Goal: Check status: Check status

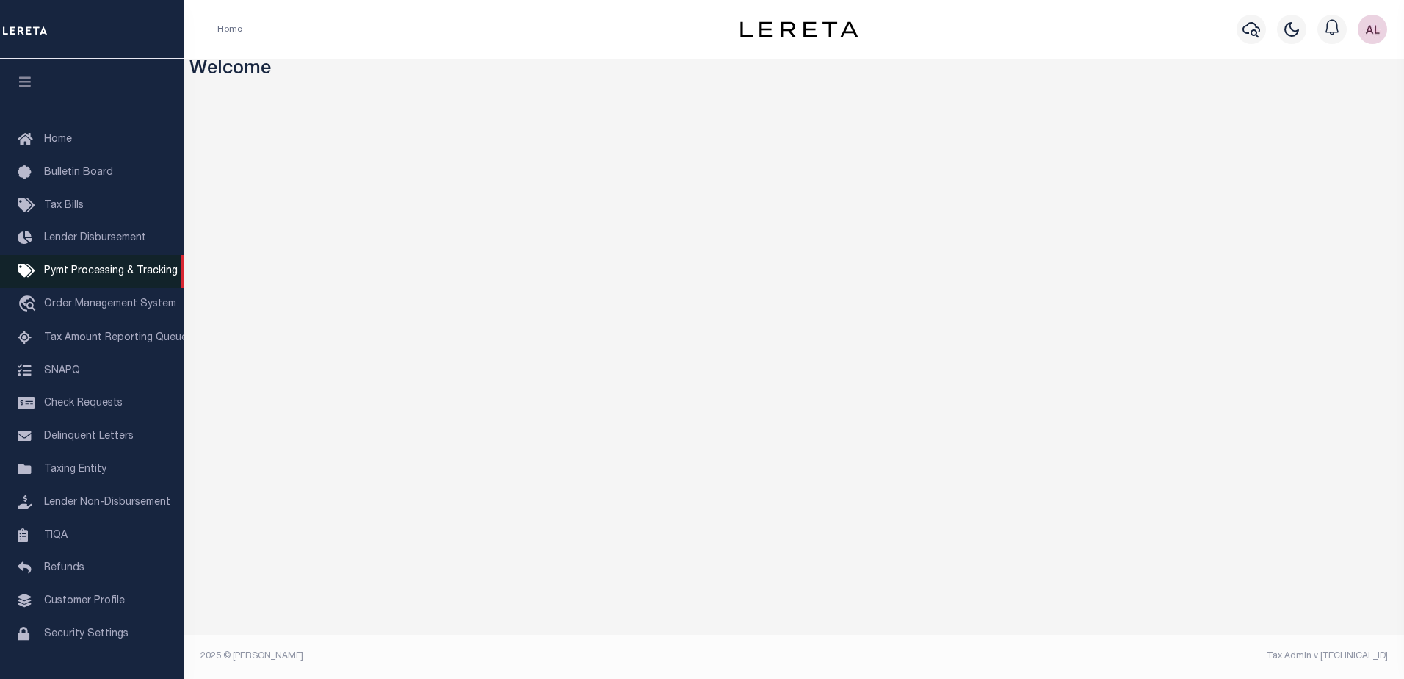
click at [88, 271] on span "Pymt Processing & Tracking" at bounding box center [111, 271] width 134 height 10
click at [1252, 28] on icon "button" at bounding box center [1252, 30] width 18 height 18
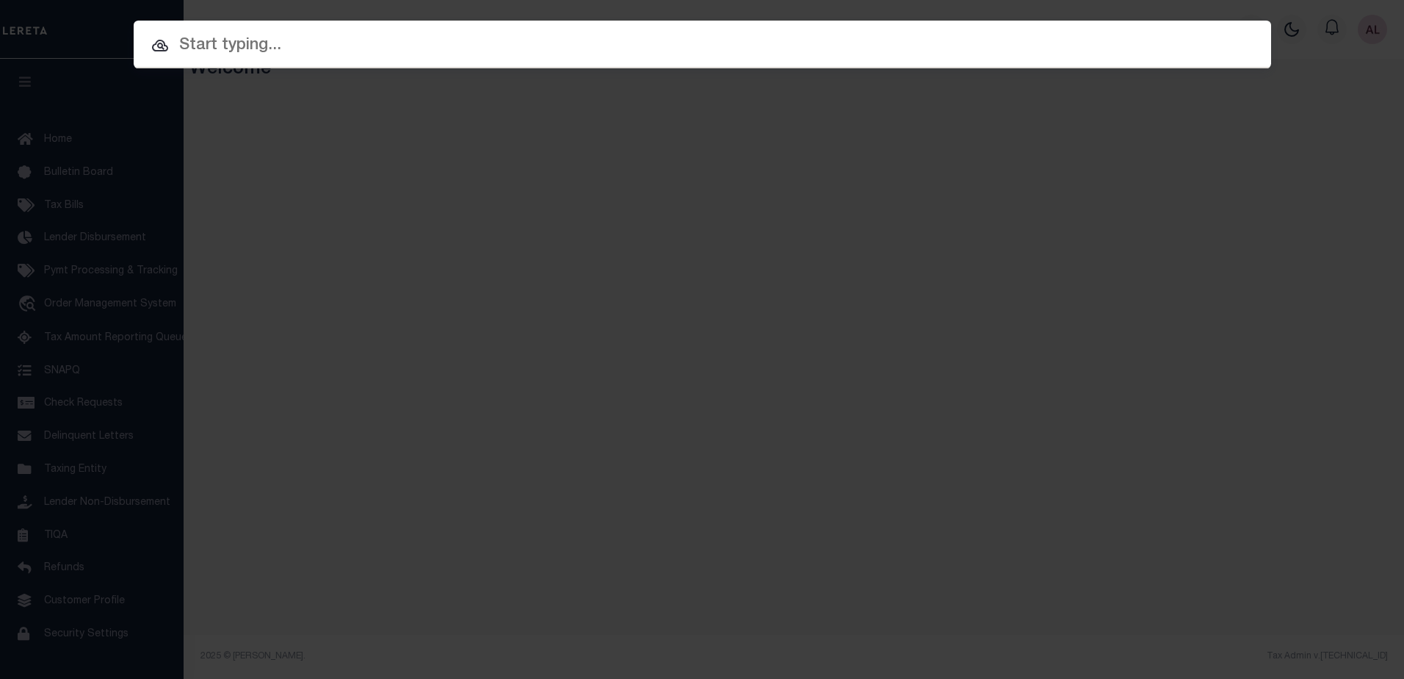
click at [256, 33] on input "text" at bounding box center [703, 46] width 1138 height 26
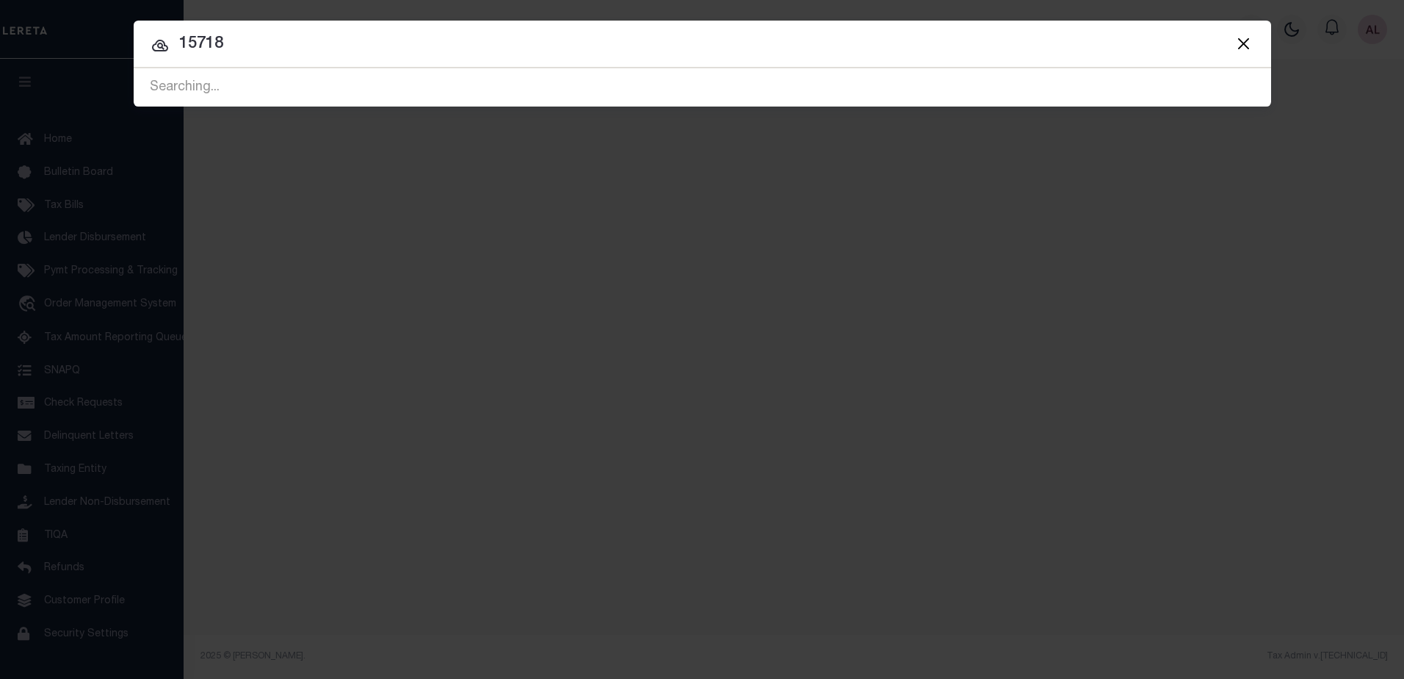
type input "15718"
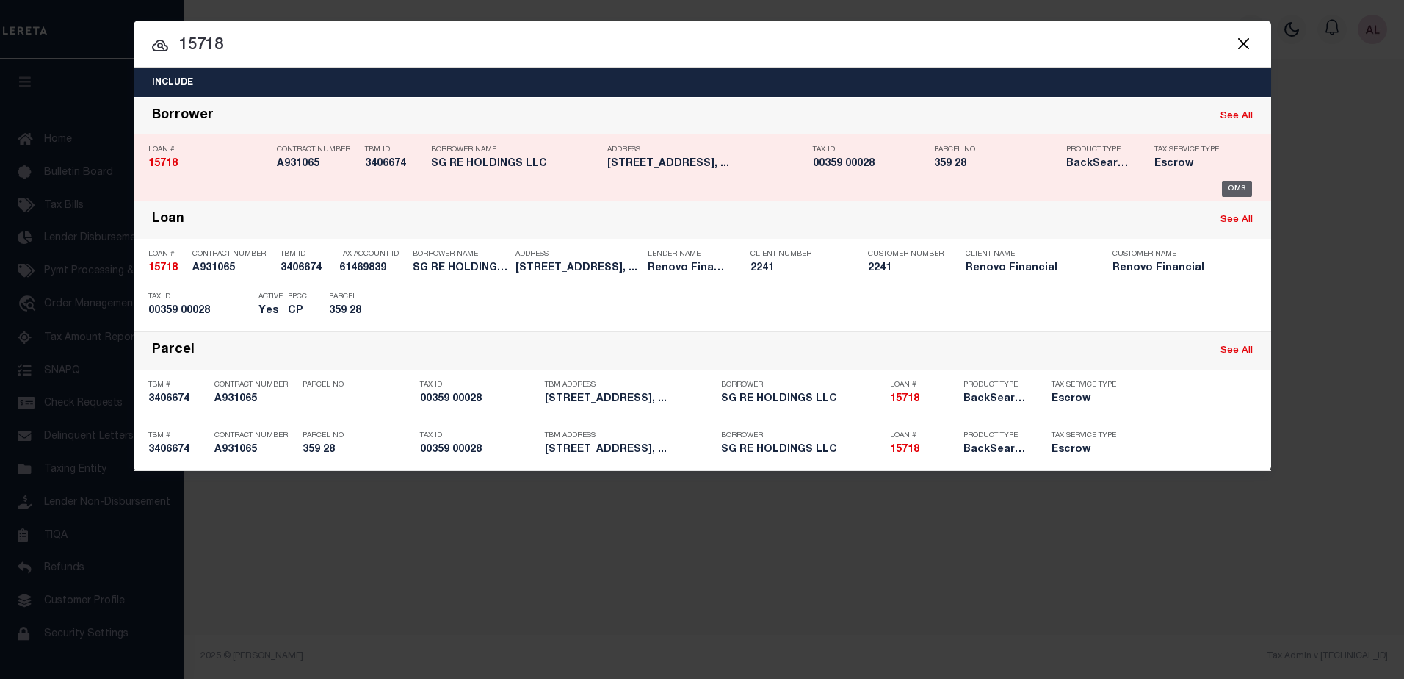
click at [1236, 188] on div "OMS" at bounding box center [1237, 189] width 30 height 16
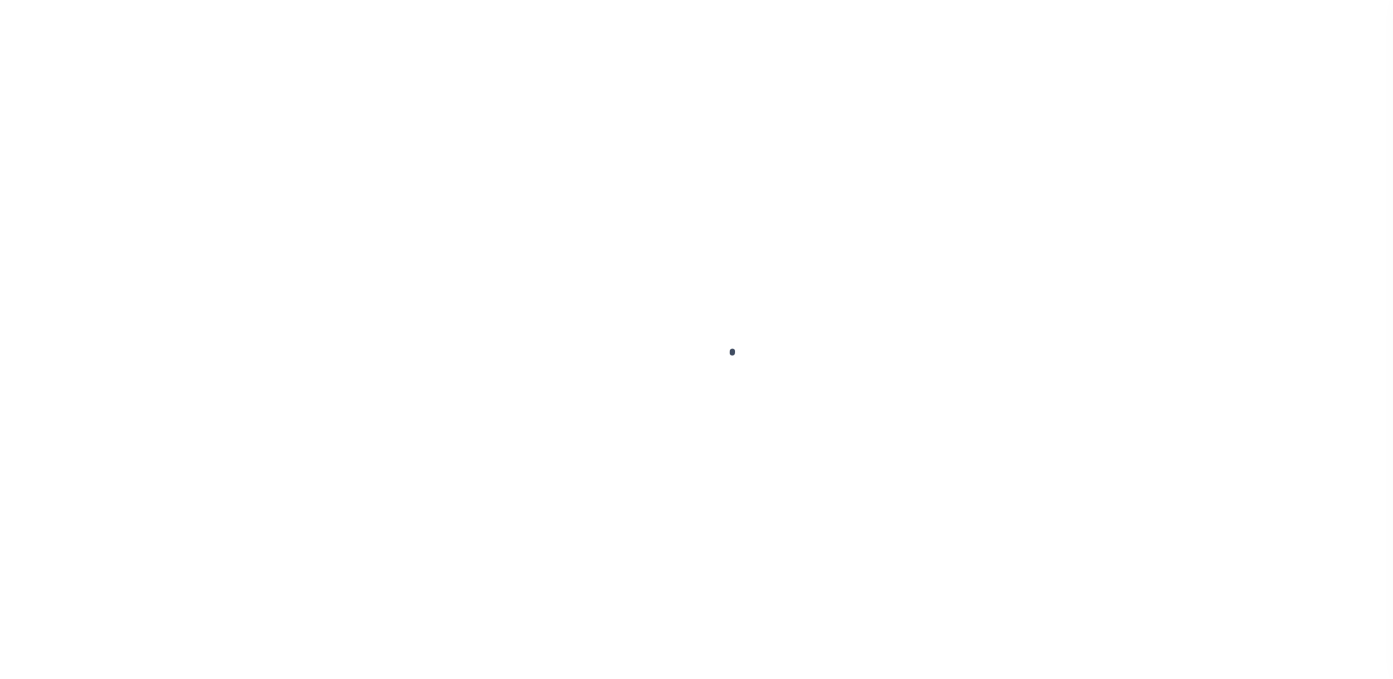
type input "15718"
type input "SG RE HOLDINGS LLC"
select select
type input "[STREET_ADDRESS]"
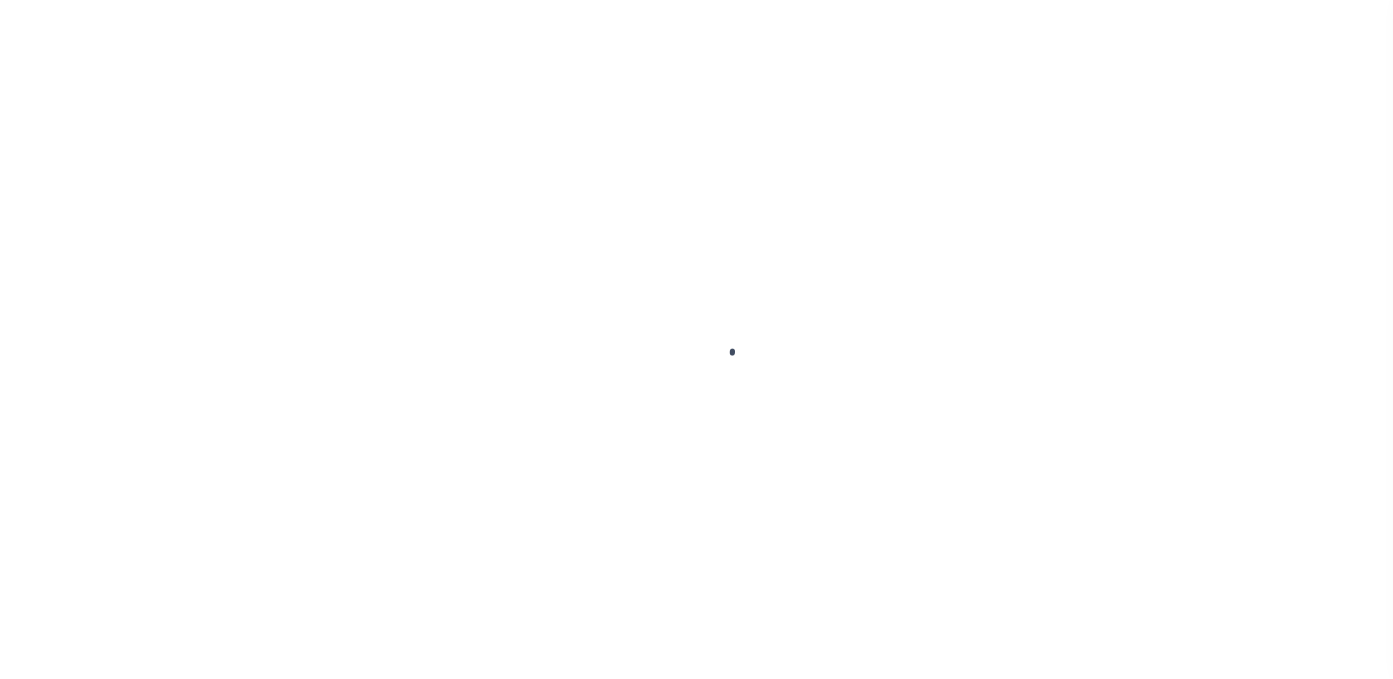
type input "Marlton NJ 08053"
select select "10"
select select "Escrow"
type input "[STREET_ADDRESS]"
select select
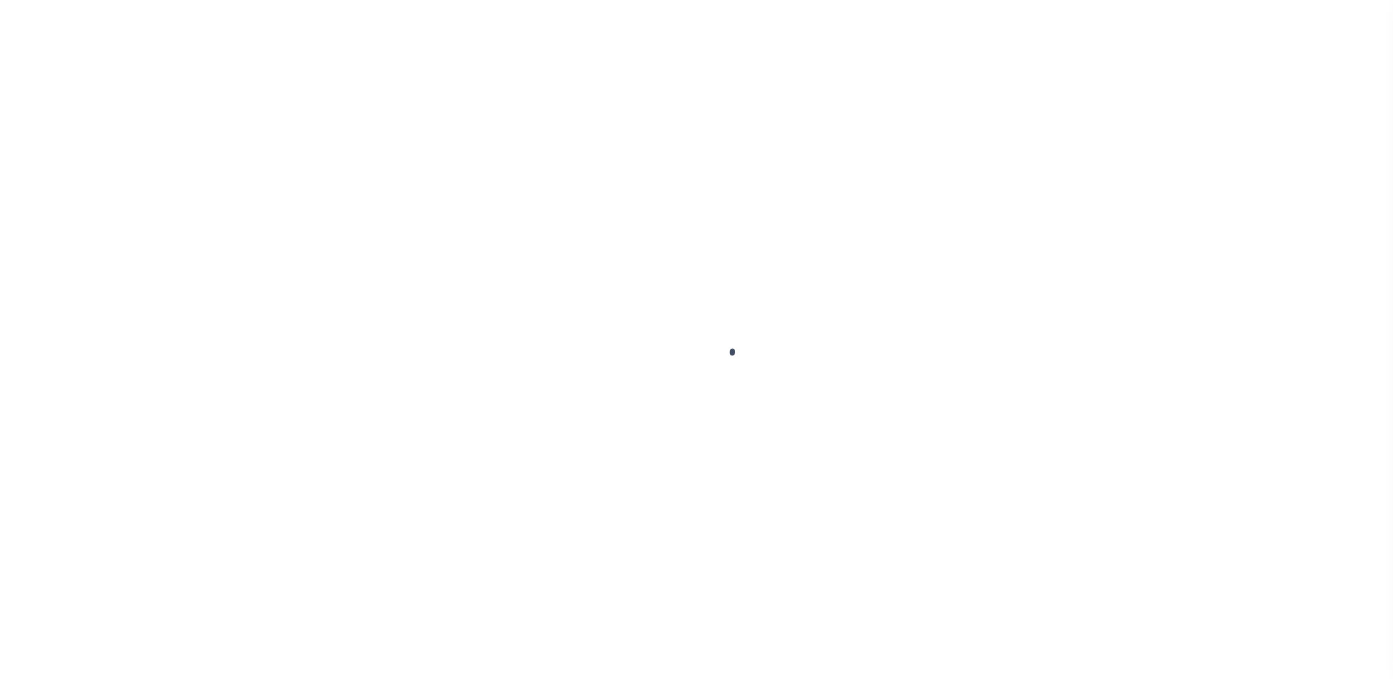
type input "[GEOGRAPHIC_DATA]"
type input "a0kUS0000073DxZ"
type input "NJ"
select select
type textarea "LEGAL REQUIRED"
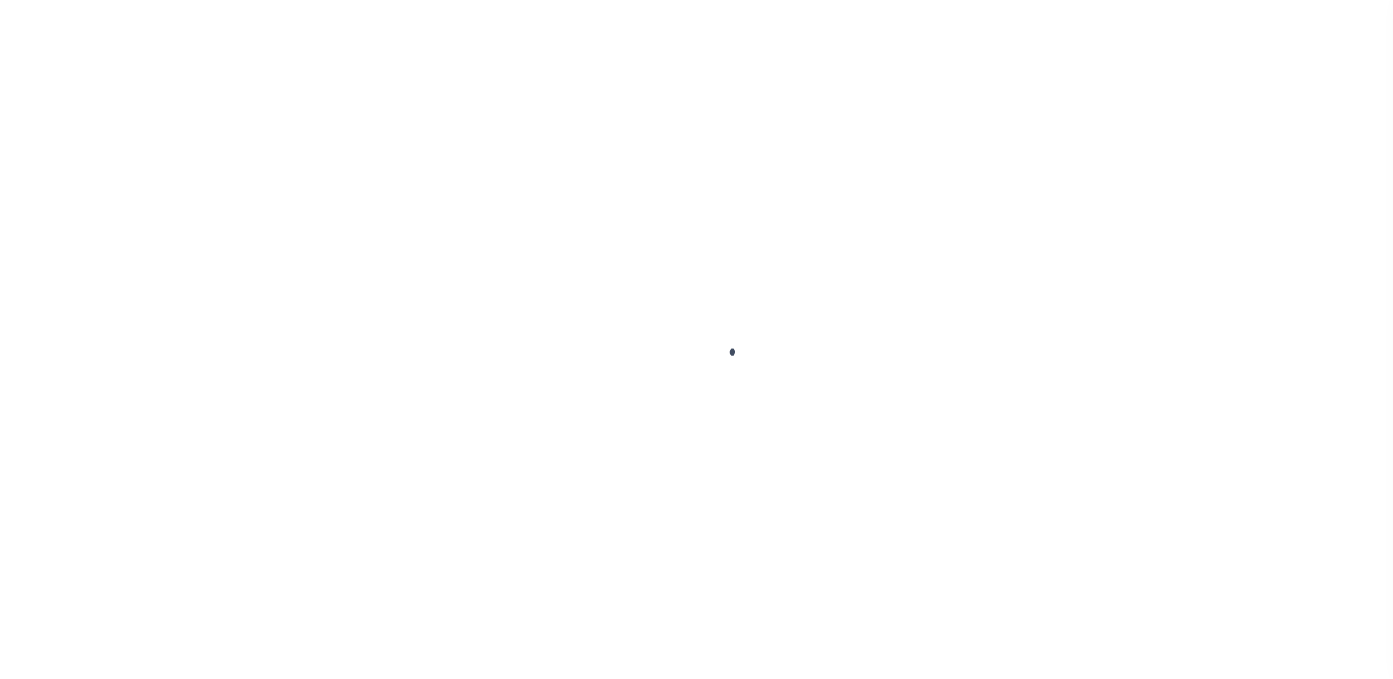
type textarea "Liability Limited to Customer Provided Parcel"
select select "14701"
select select "25066"
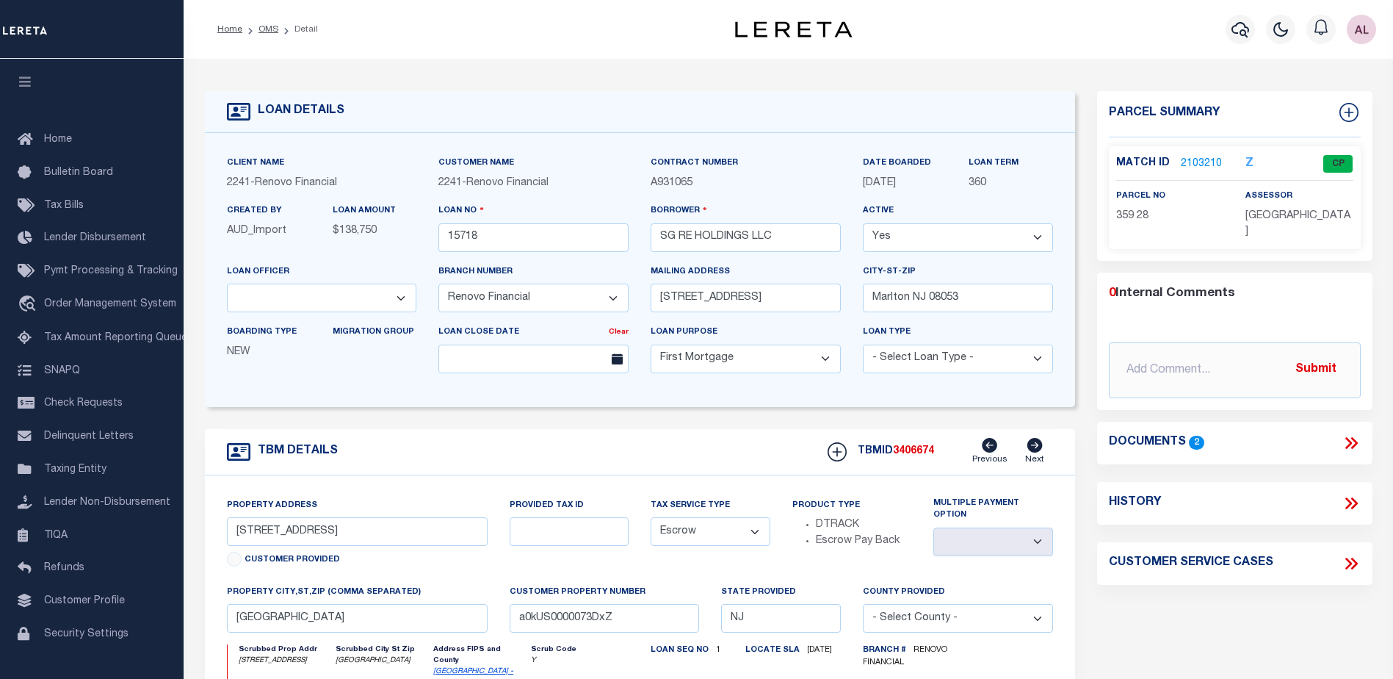
click at [1193, 159] on link "2103210" at bounding box center [1201, 163] width 41 height 15
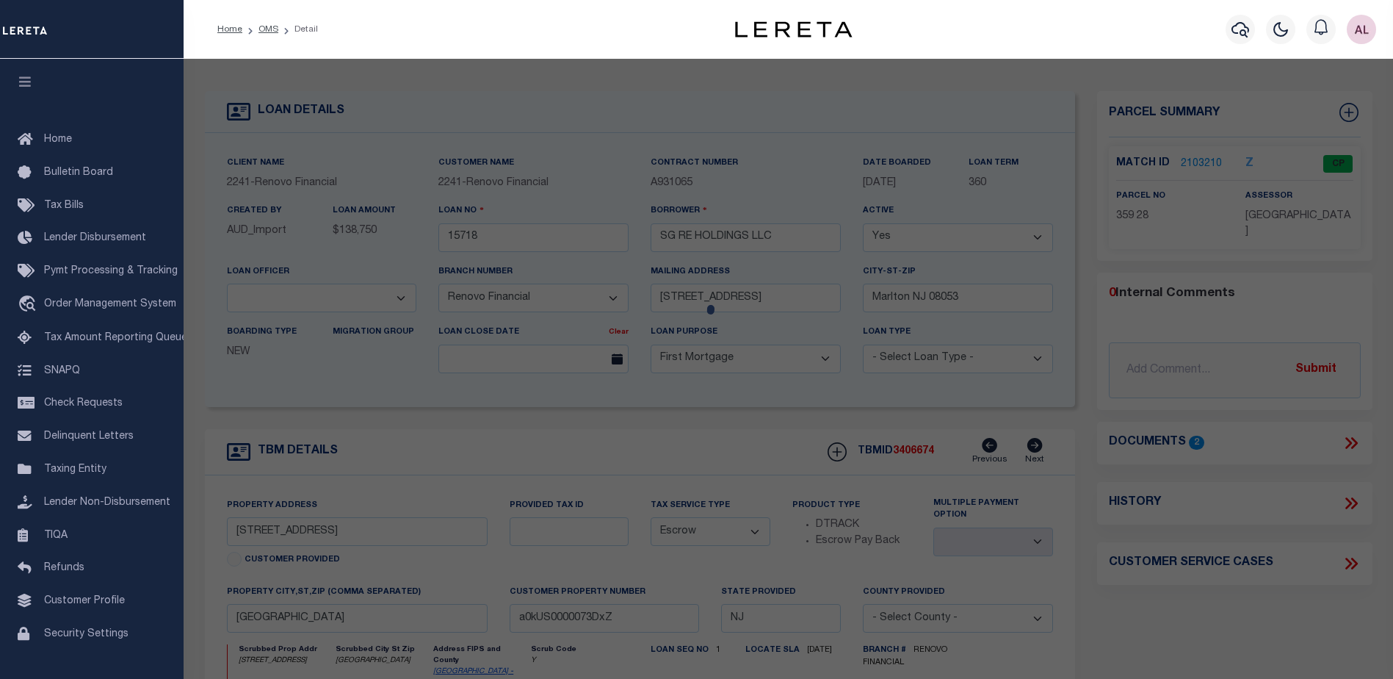
checkbox input "false"
select select "CP"
type input "SG RE HOLDINGS LLC"
select select "AGW"
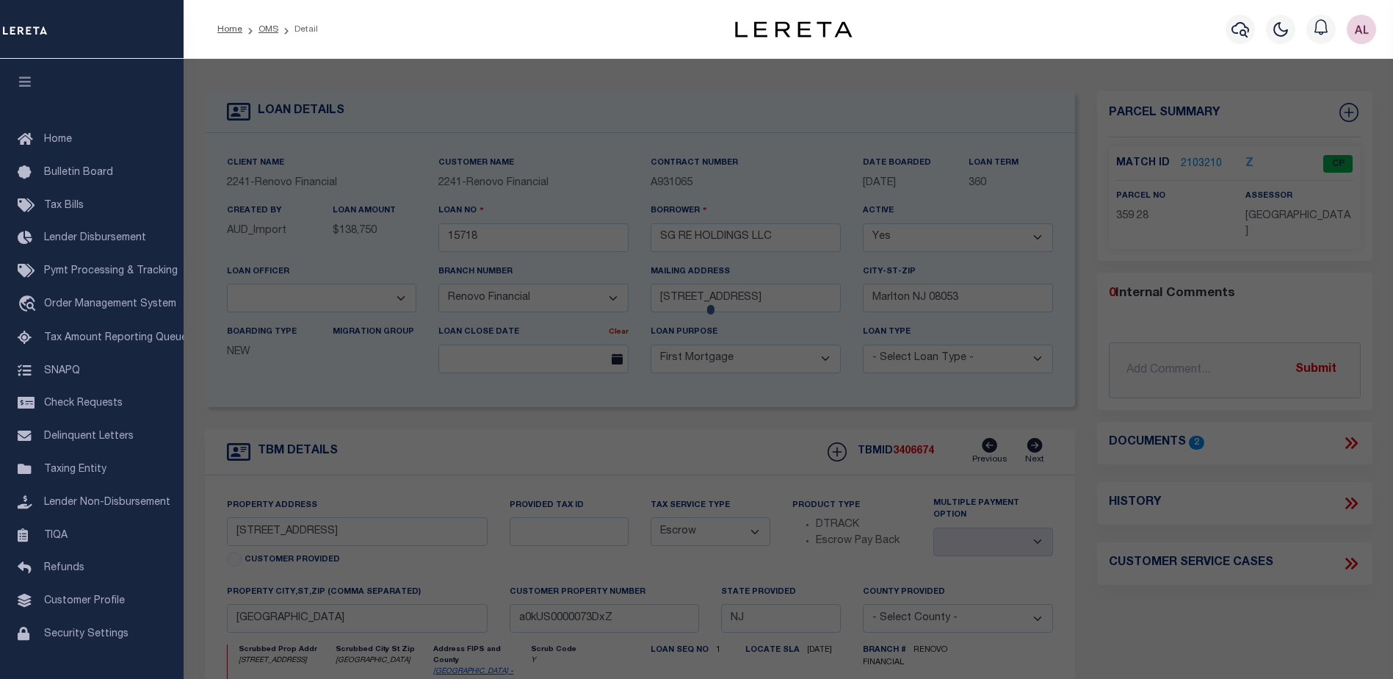
select select
type input "[STREET_ADDRESS]"
checkbox input "false"
type input "Millville, NJ 08332"
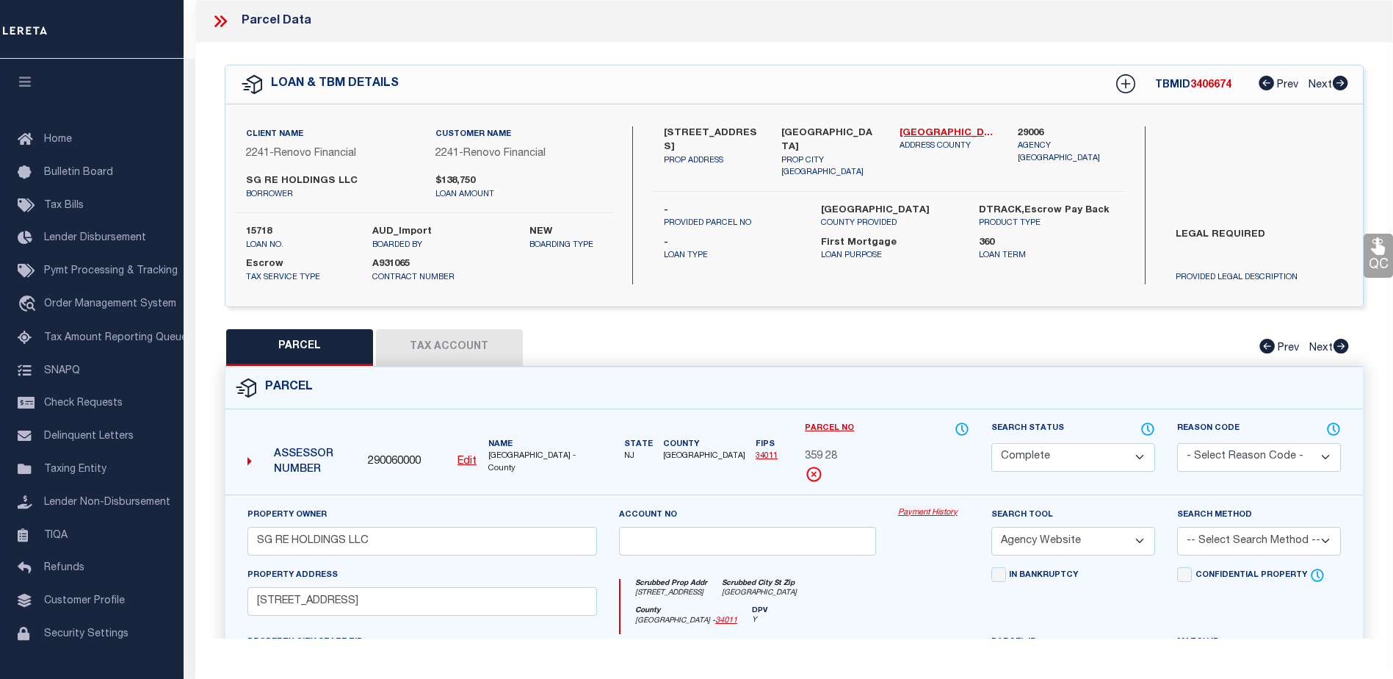
click at [925, 515] on link "Payment History" at bounding box center [933, 513] width 71 height 12
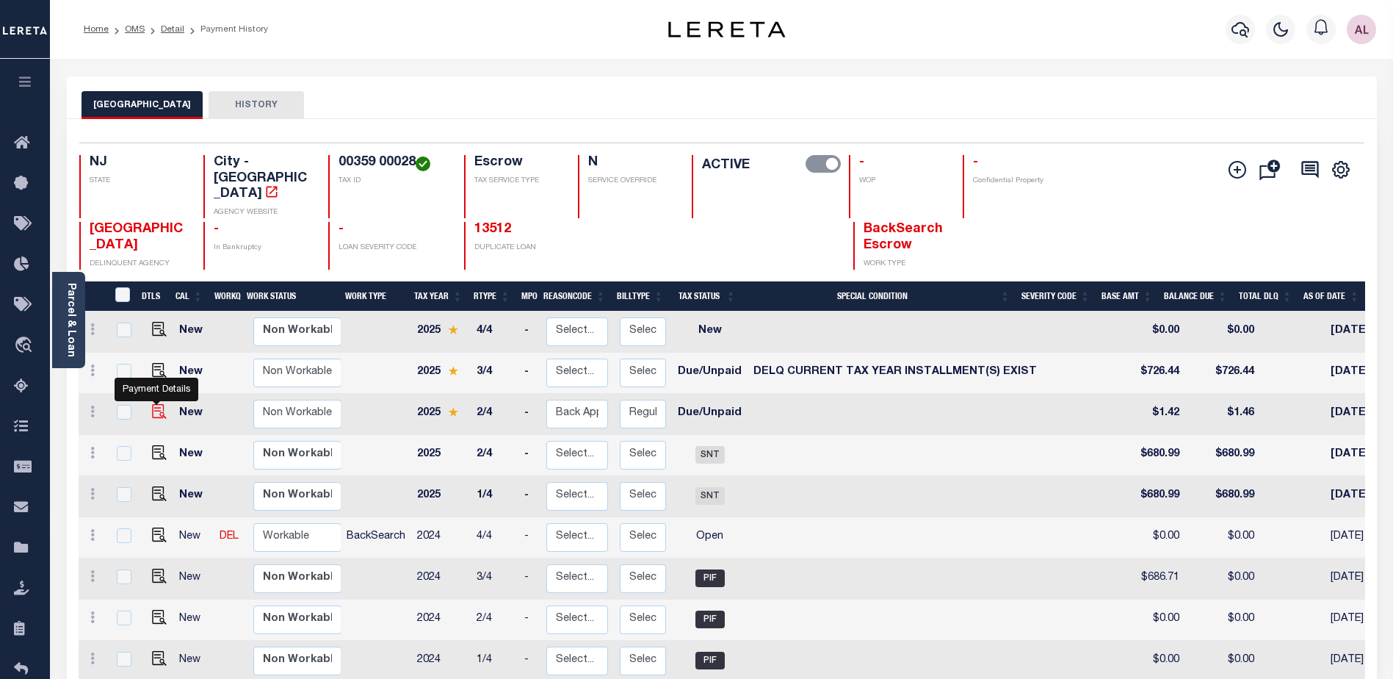
click at [154, 404] on img "" at bounding box center [159, 411] width 15 height 15
checkbox input "true"
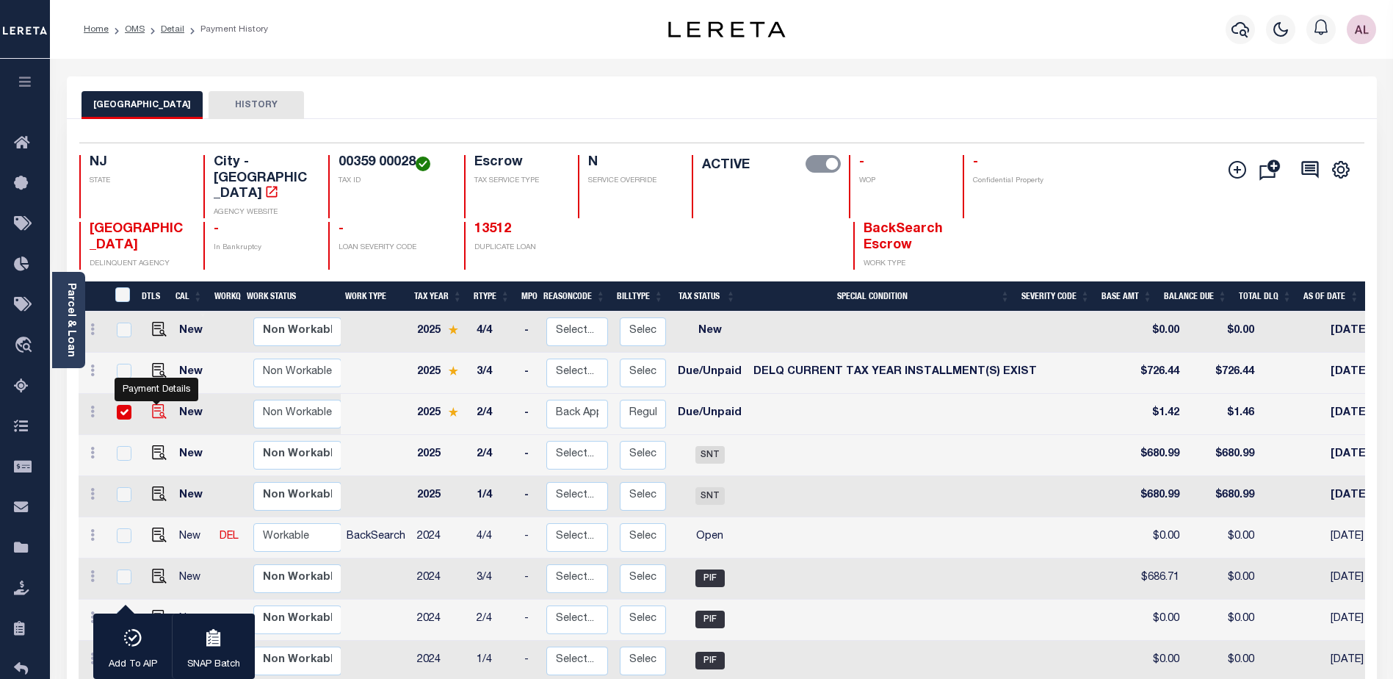
click at [157, 404] on img "" at bounding box center [159, 411] width 15 height 15
checkbox input "false"
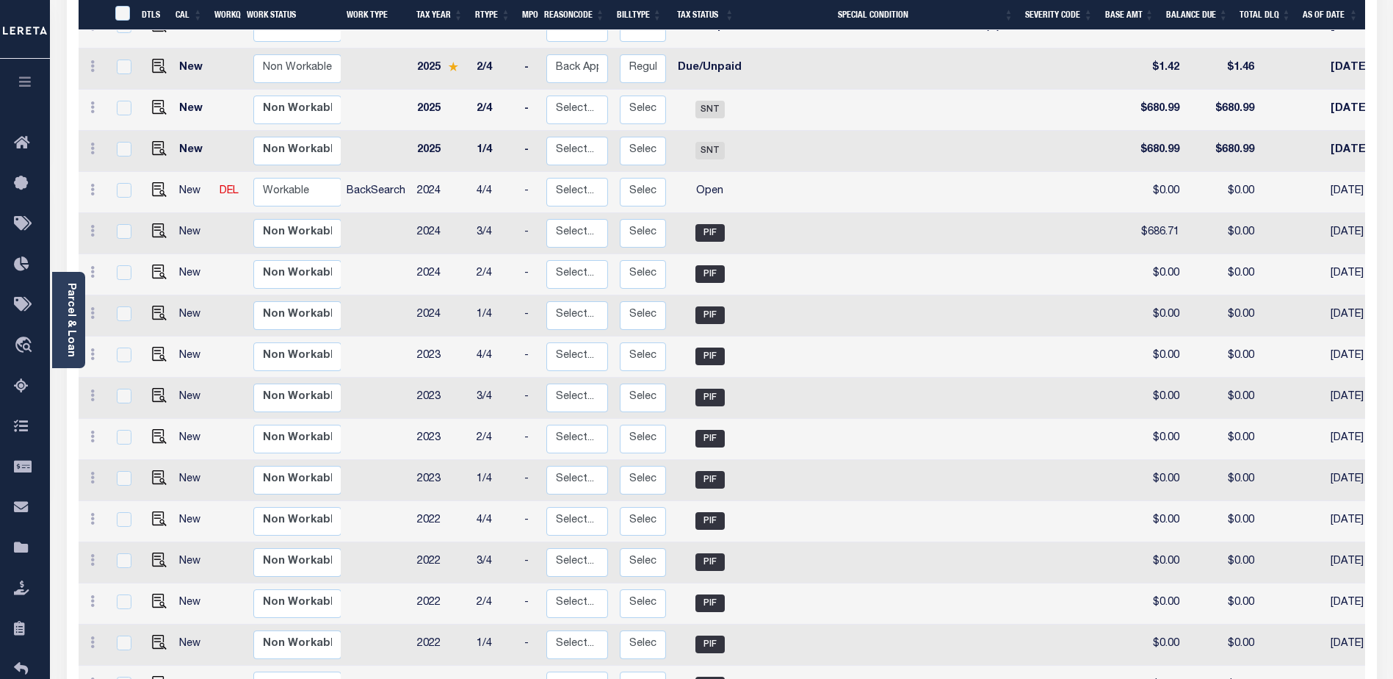
scroll to position [471, 0]
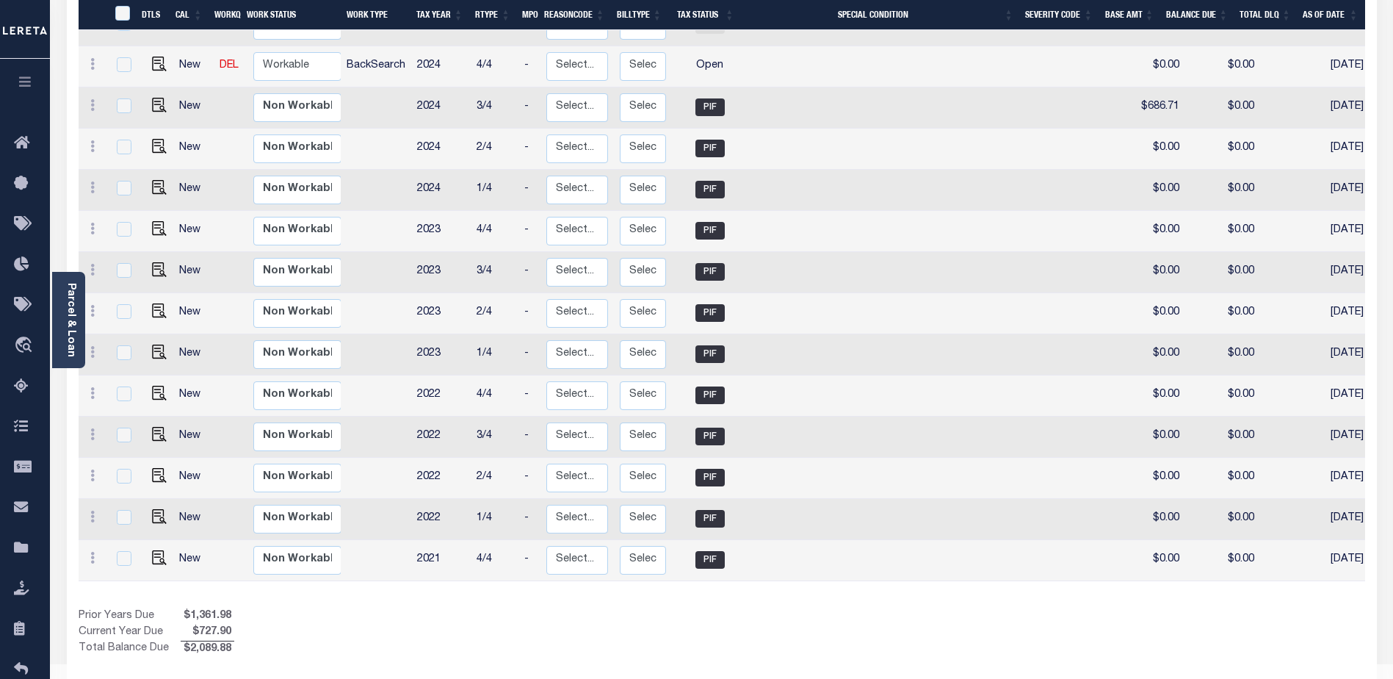
click at [830, 547] on td at bounding box center [895, 560] width 295 height 41
checkbox input "true"
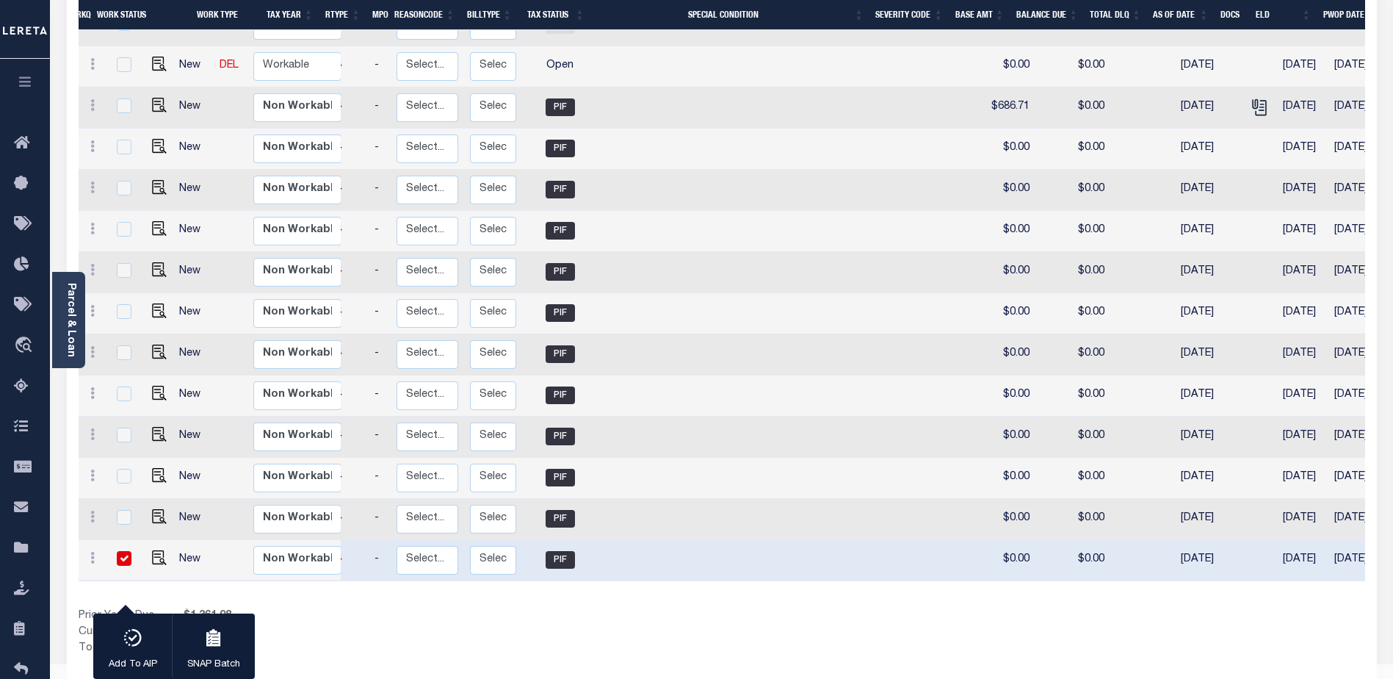
scroll to position [0, 259]
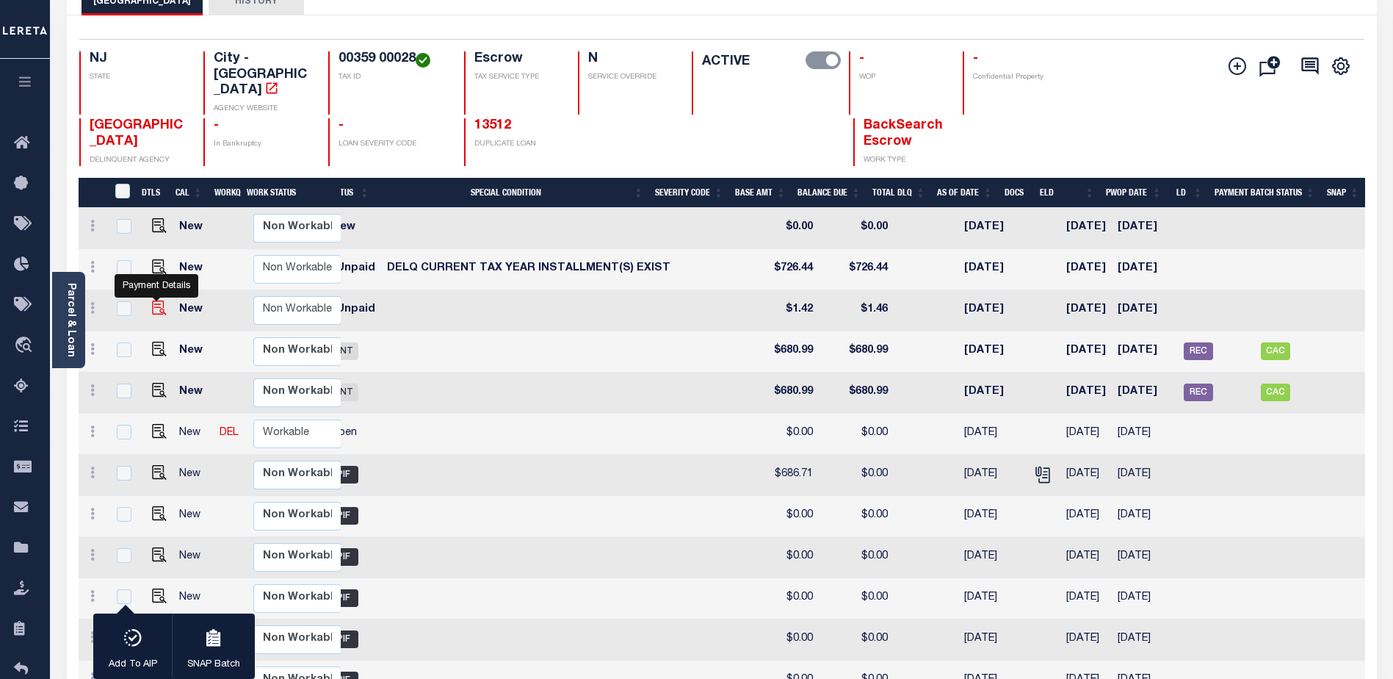
click at [154, 300] on img "" at bounding box center [159, 307] width 15 height 15
checkbox input "true"
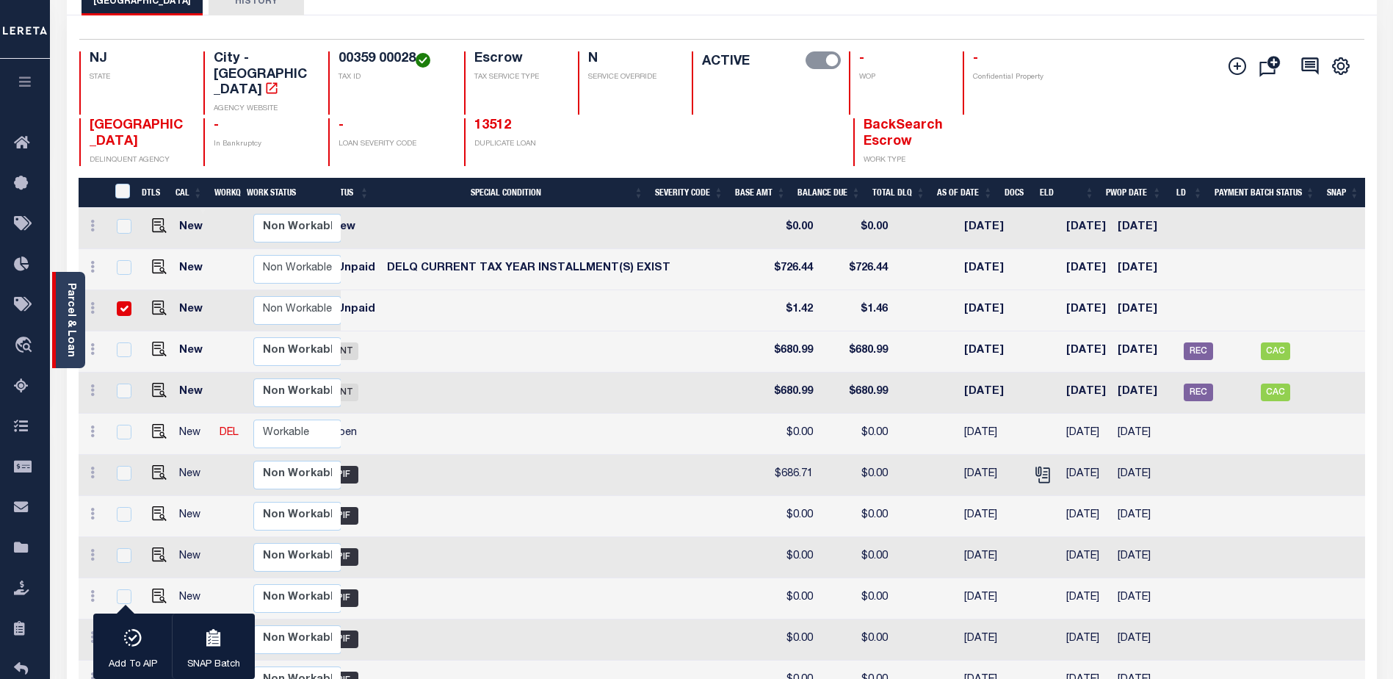
click at [65, 327] on link "Parcel & Loan" at bounding box center [70, 320] width 10 height 74
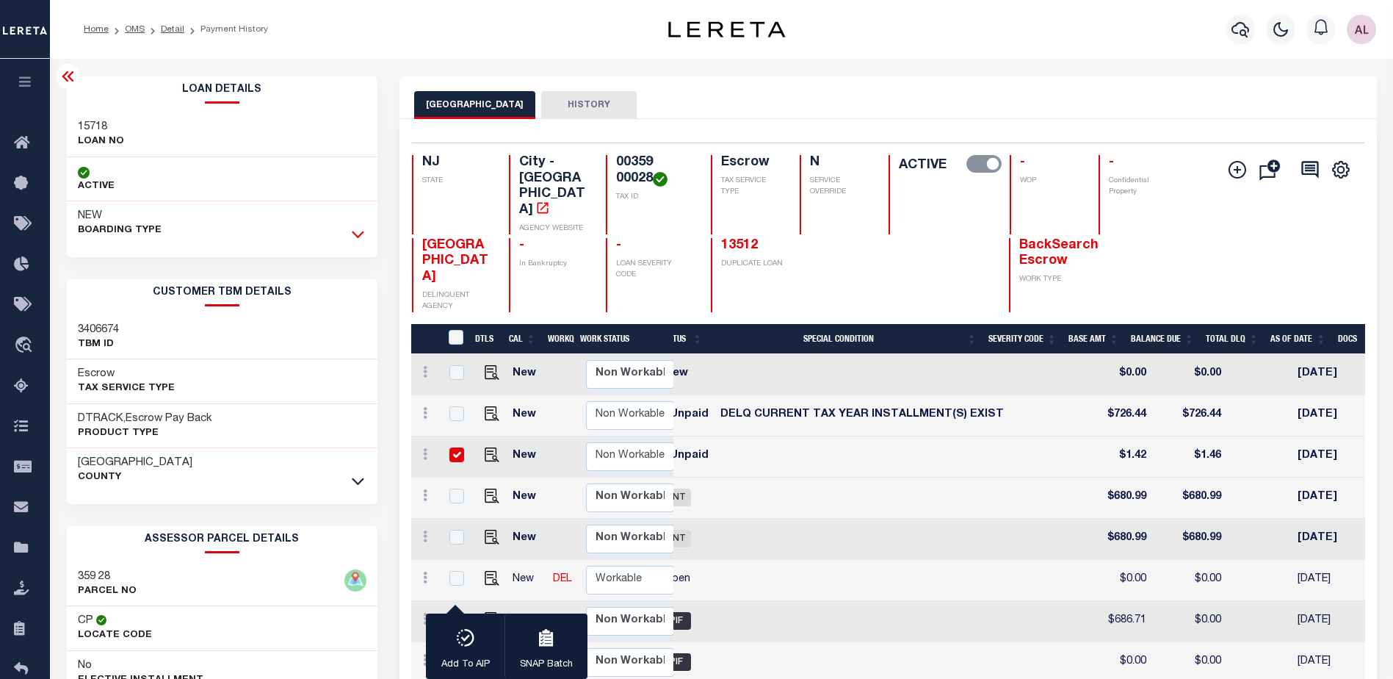
click at [358, 238] on icon at bounding box center [358, 234] width 12 height 7
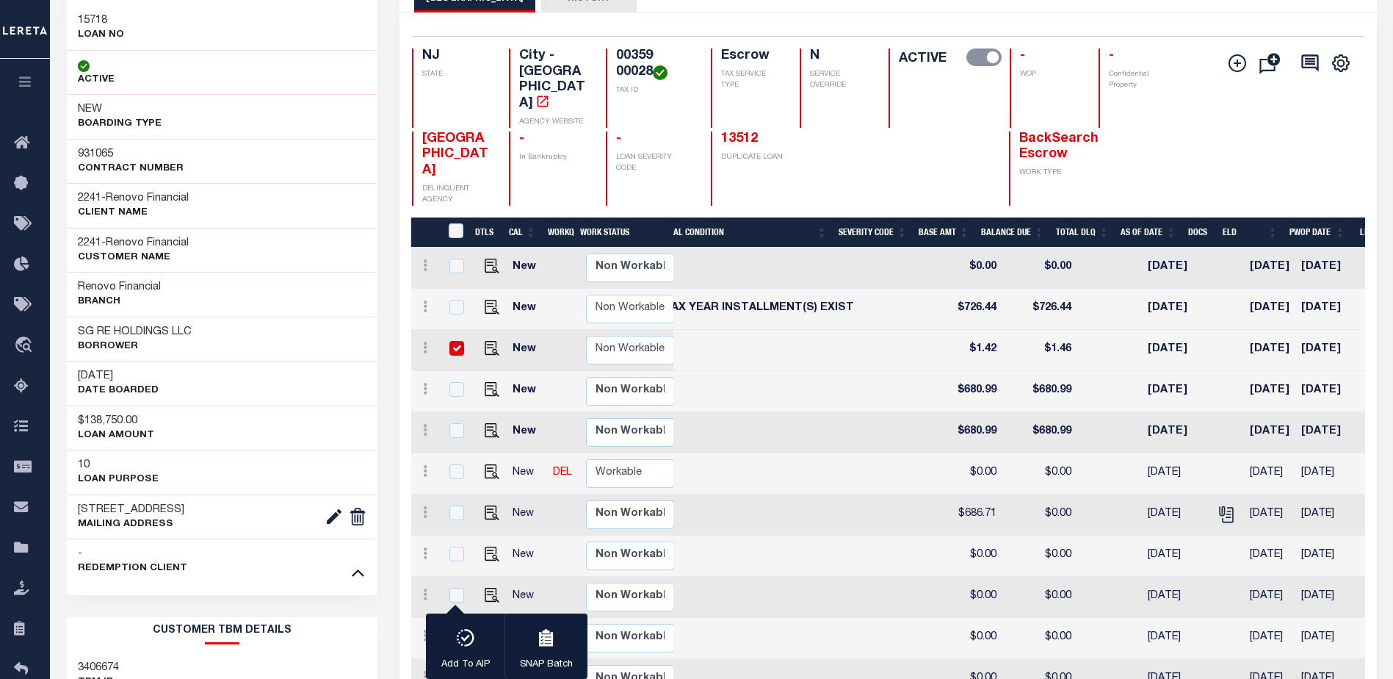
scroll to position [147, 0]
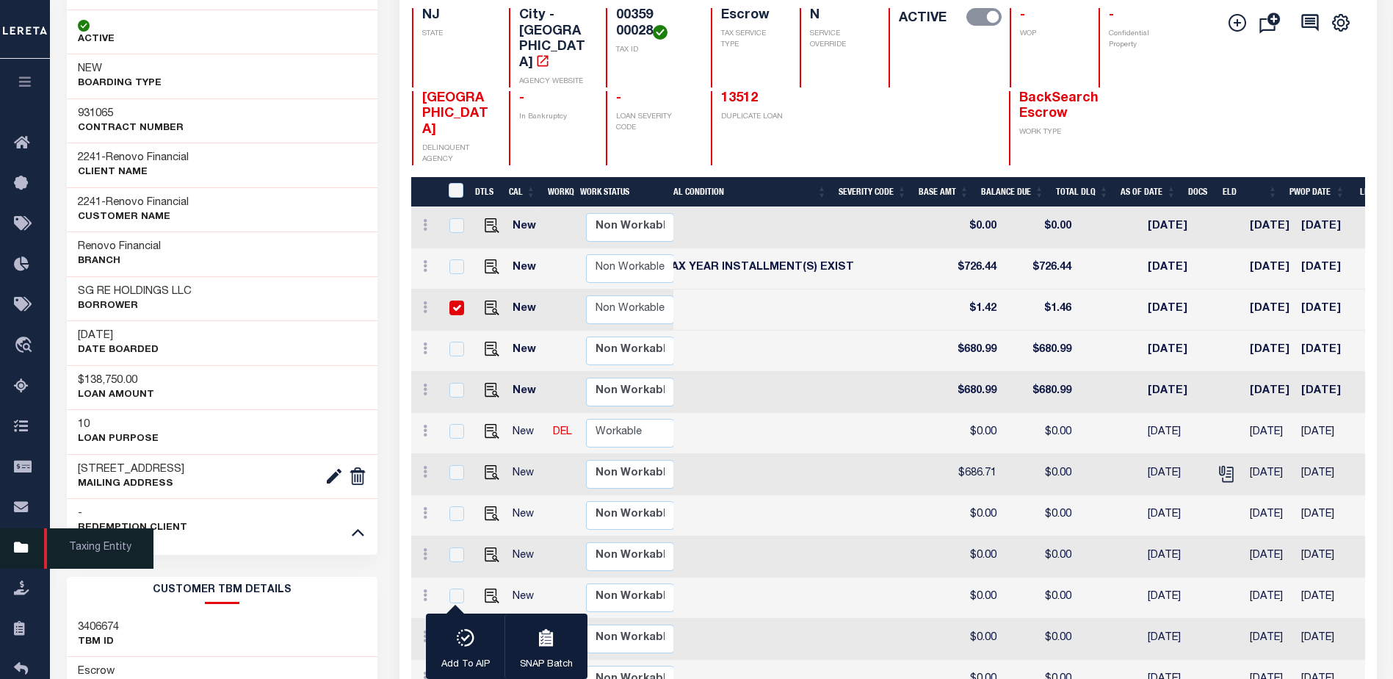
click at [26, 555] on icon at bounding box center [26, 548] width 24 height 18
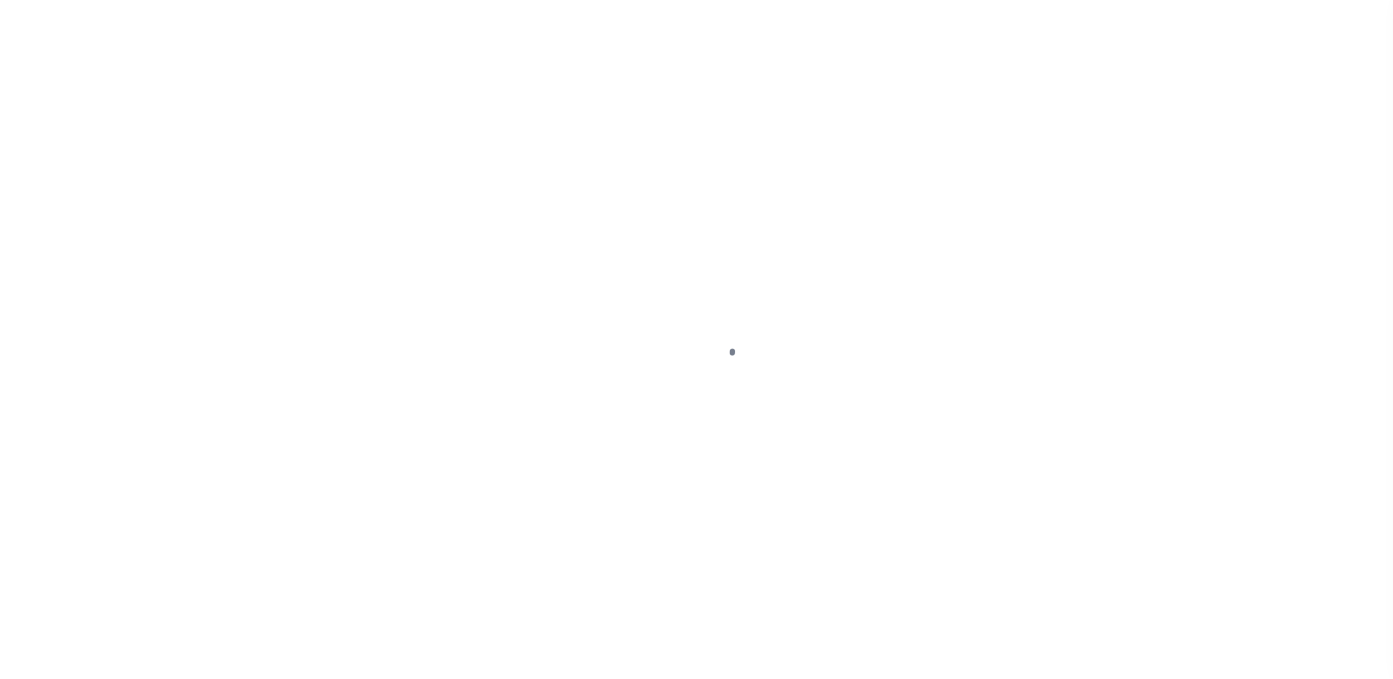
select select "DUE"
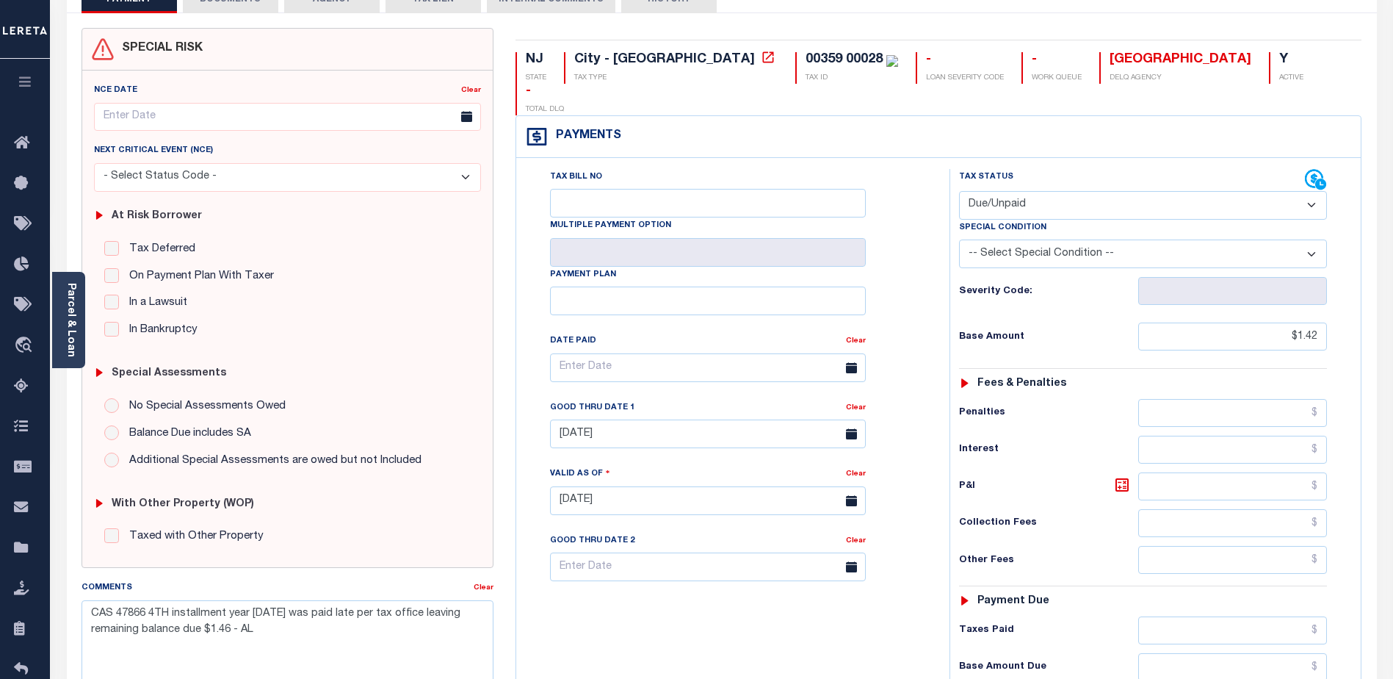
scroll to position [147, 0]
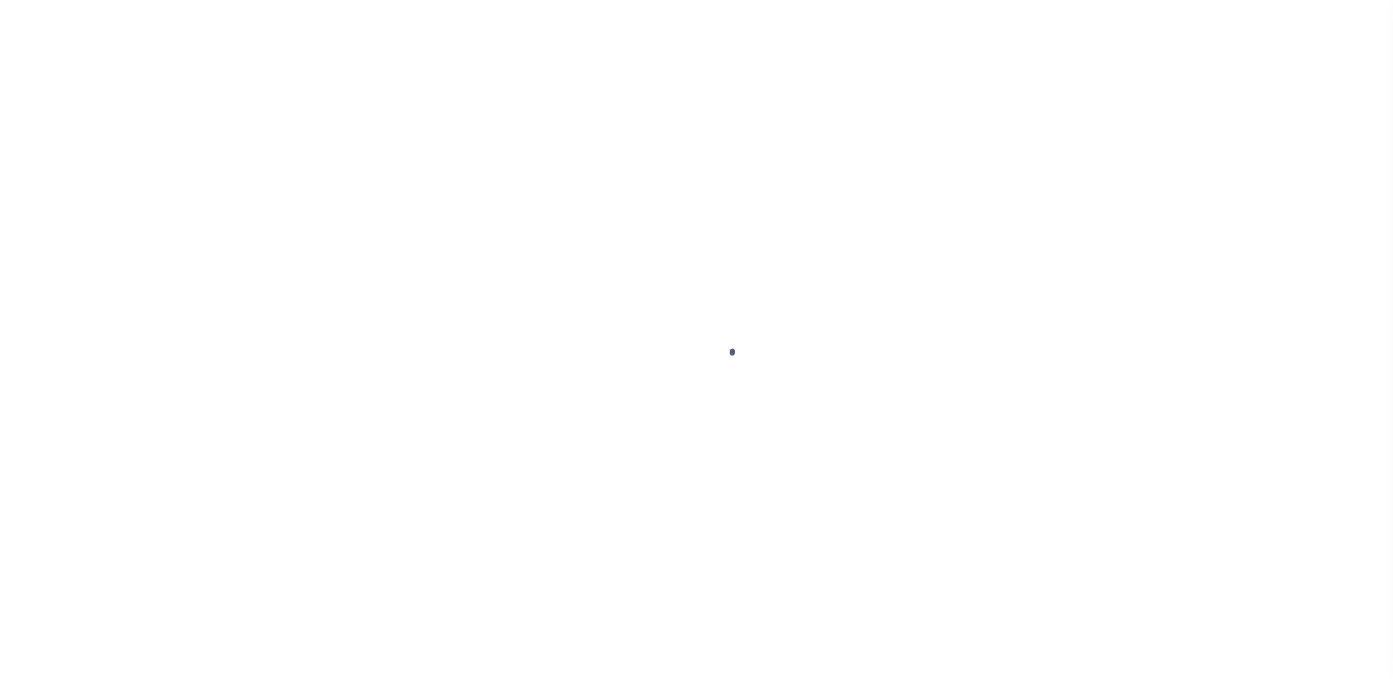
select select "DUE"
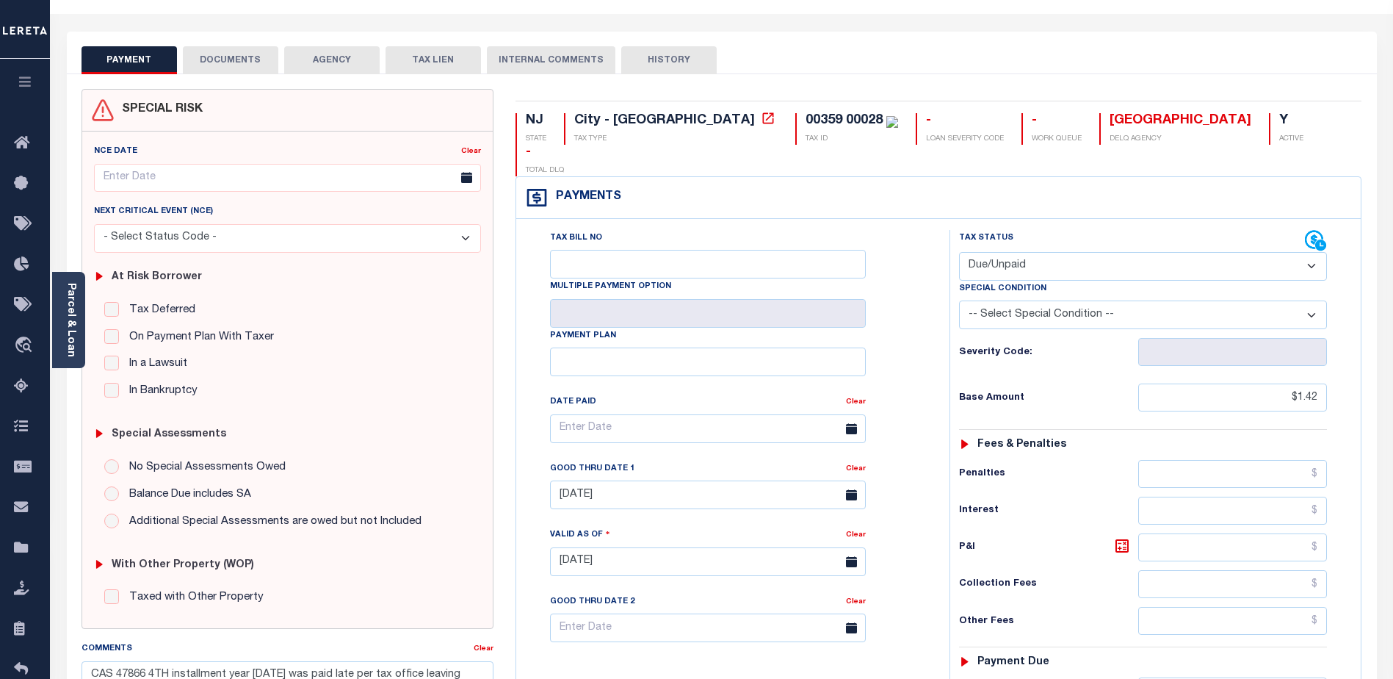
scroll to position [81, 0]
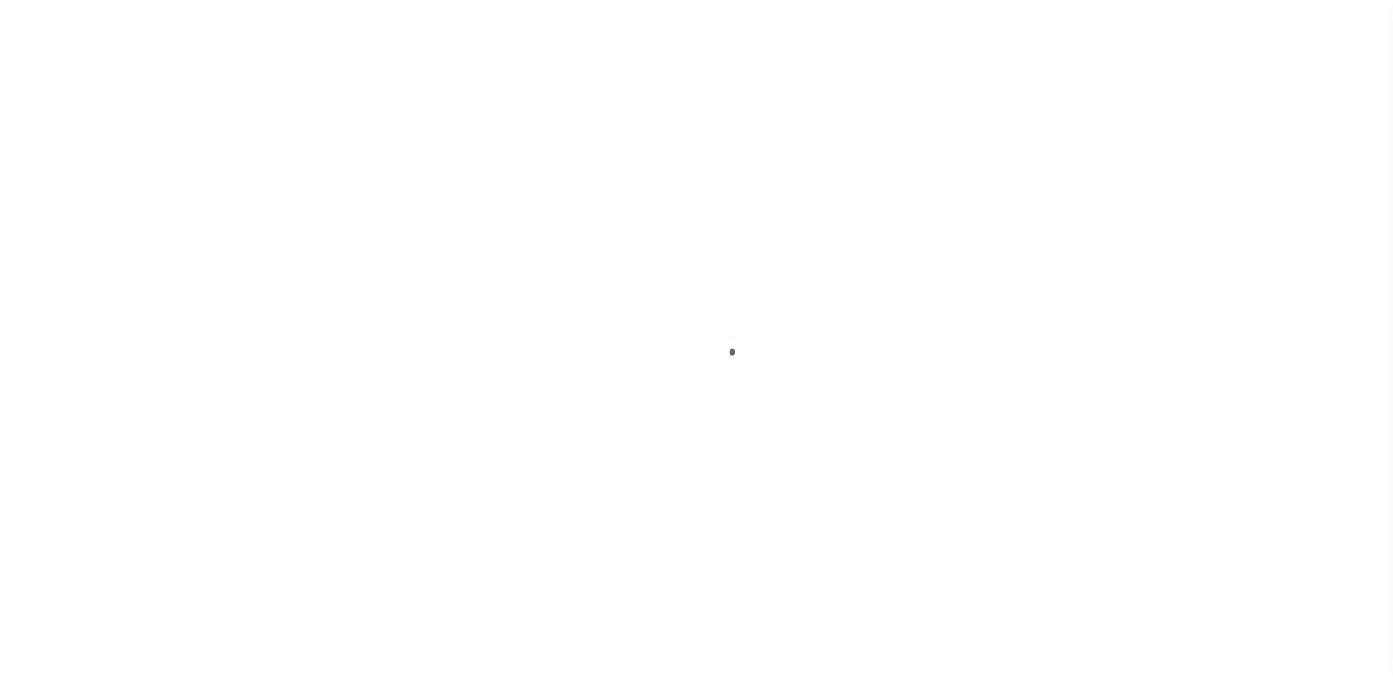
select select "DUE"
